Goal: Transaction & Acquisition: Book appointment/travel/reservation

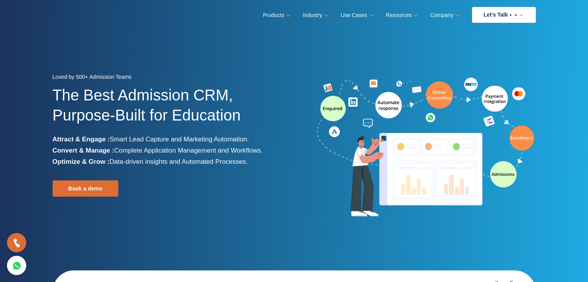
click at [473, 122] on img at bounding box center [425, 148] width 220 height 144
click at [463, 190] on img at bounding box center [425, 148] width 220 height 144
click at [494, 172] on img at bounding box center [425, 148] width 220 height 144
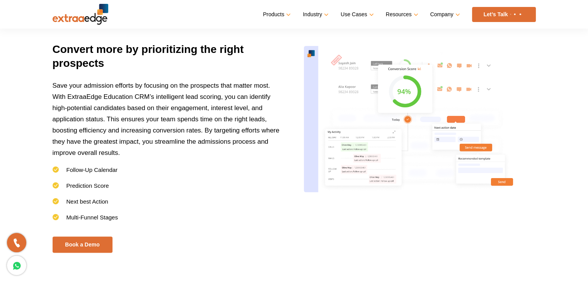
scroll to position [1082, 0]
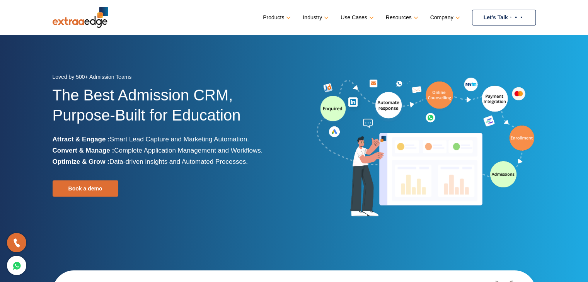
click at [519, 20] on link "Let’s Talk" at bounding box center [504, 18] width 64 height 16
